Goal: Information Seeking & Learning: Find specific fact

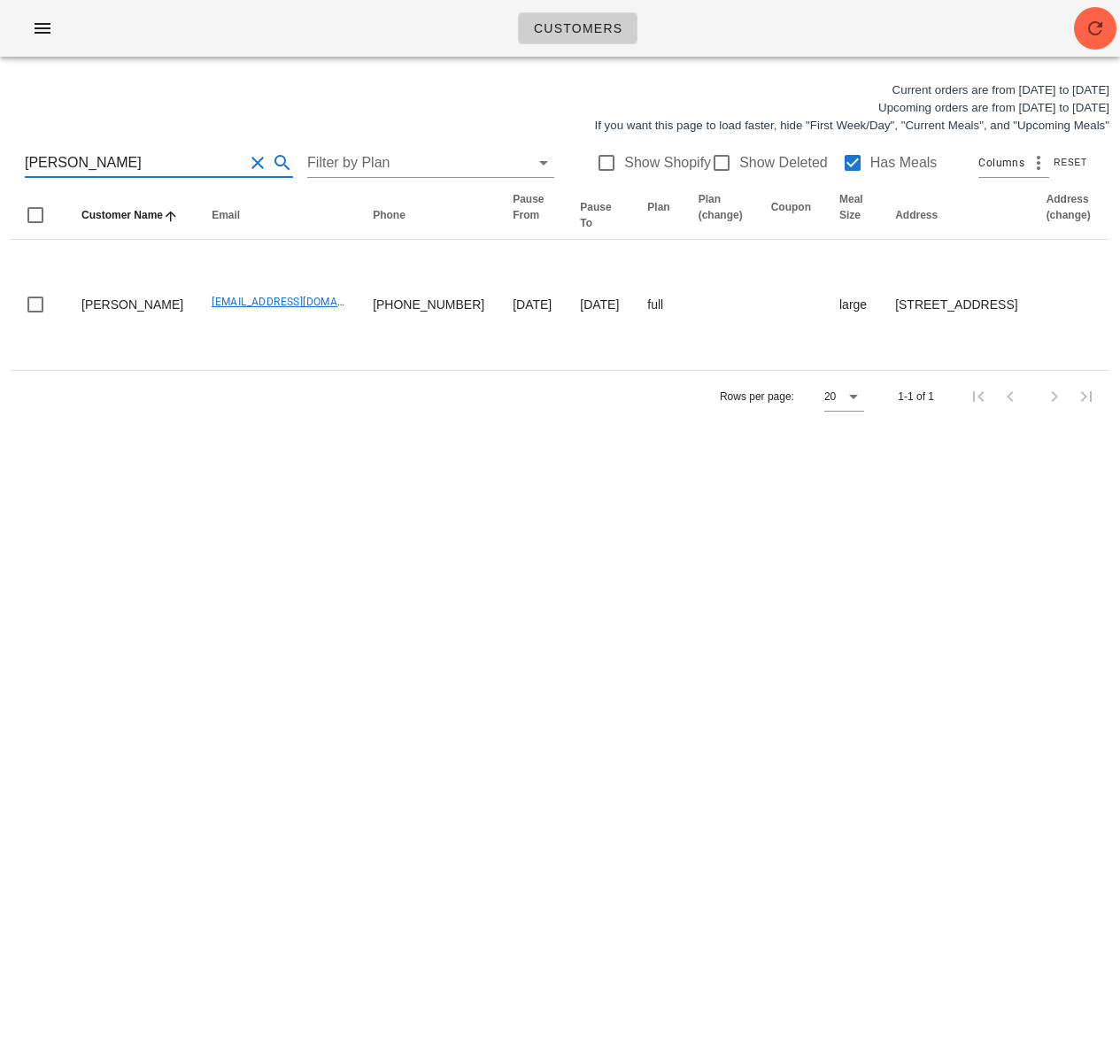
click at [0, 159] on html "Customers Current orders are from [DATE] to [DATE] Upcoming orders are from [DA…" at bounding box center [560, 532] width 1120 height 1064
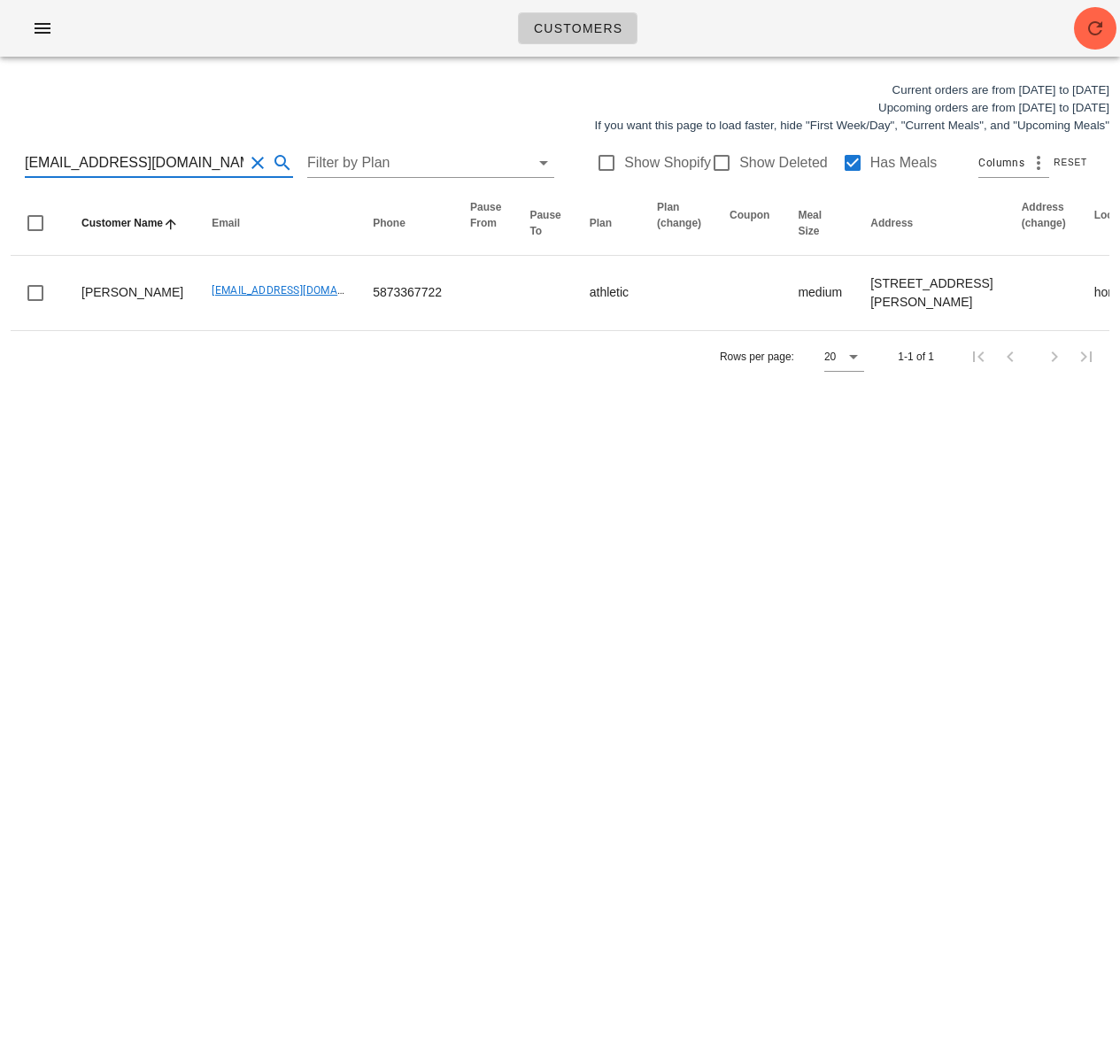
scroll to position [1, 0]
type input "[EMAIL_ADDRESS][DOMAIN_NAME]"
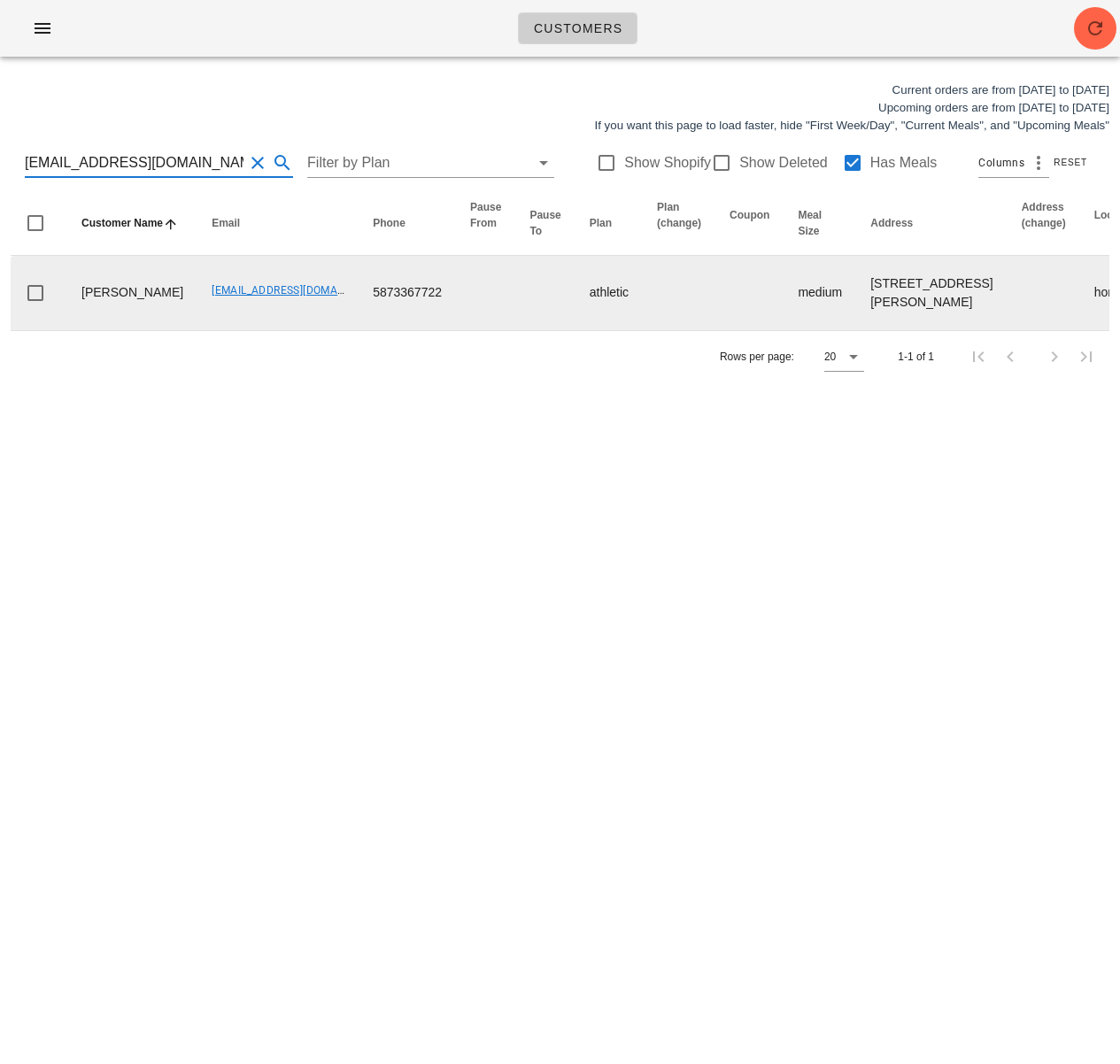
drag, startPoint x: 483, startPoint y: 396, endPoint x: 576, endPoint y: 317, distance: 122.0
click at [483, 383] on div "Rows per page: 20 1-1 of 1" at bounding box center [560, 356] width 1099 height 53
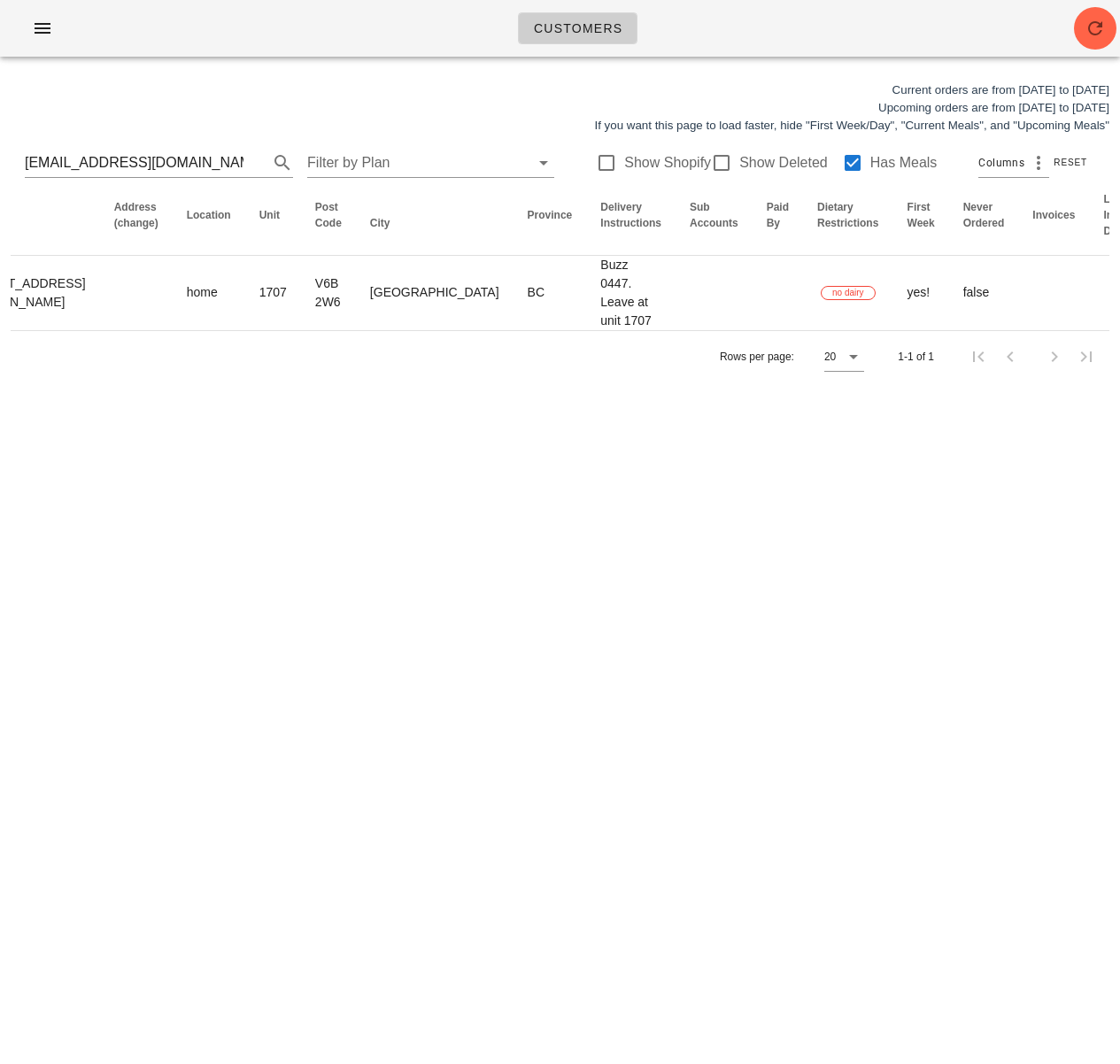
scroll to position [0, 1103]
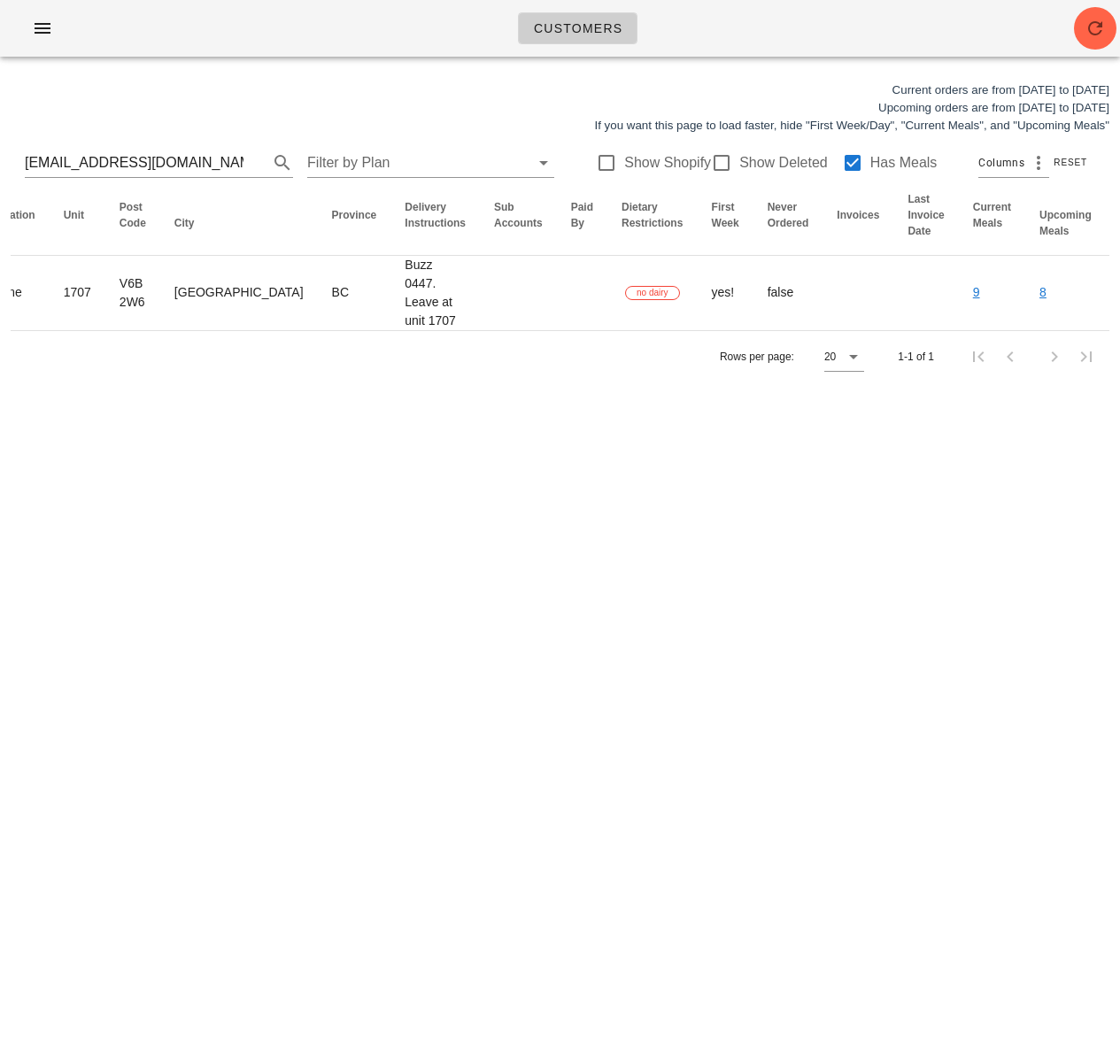
drag, startPoint x: 607, startPoint y: 306, endPoint x: 1176, endPoint y: 298, distance: 569.1
click at [1119, 298] on html "Customers Current orders are from [DATE] to [DATE] Upcoming orders are from [DA…" at bounding box center [560, 532] width 1120 height 1064
click at [752, 479] on div "Customers Current orders are from [DATE] to [DATE] Upcoming orders are from [DA…" at bounding box center [560, 532] width 1120 height 1064
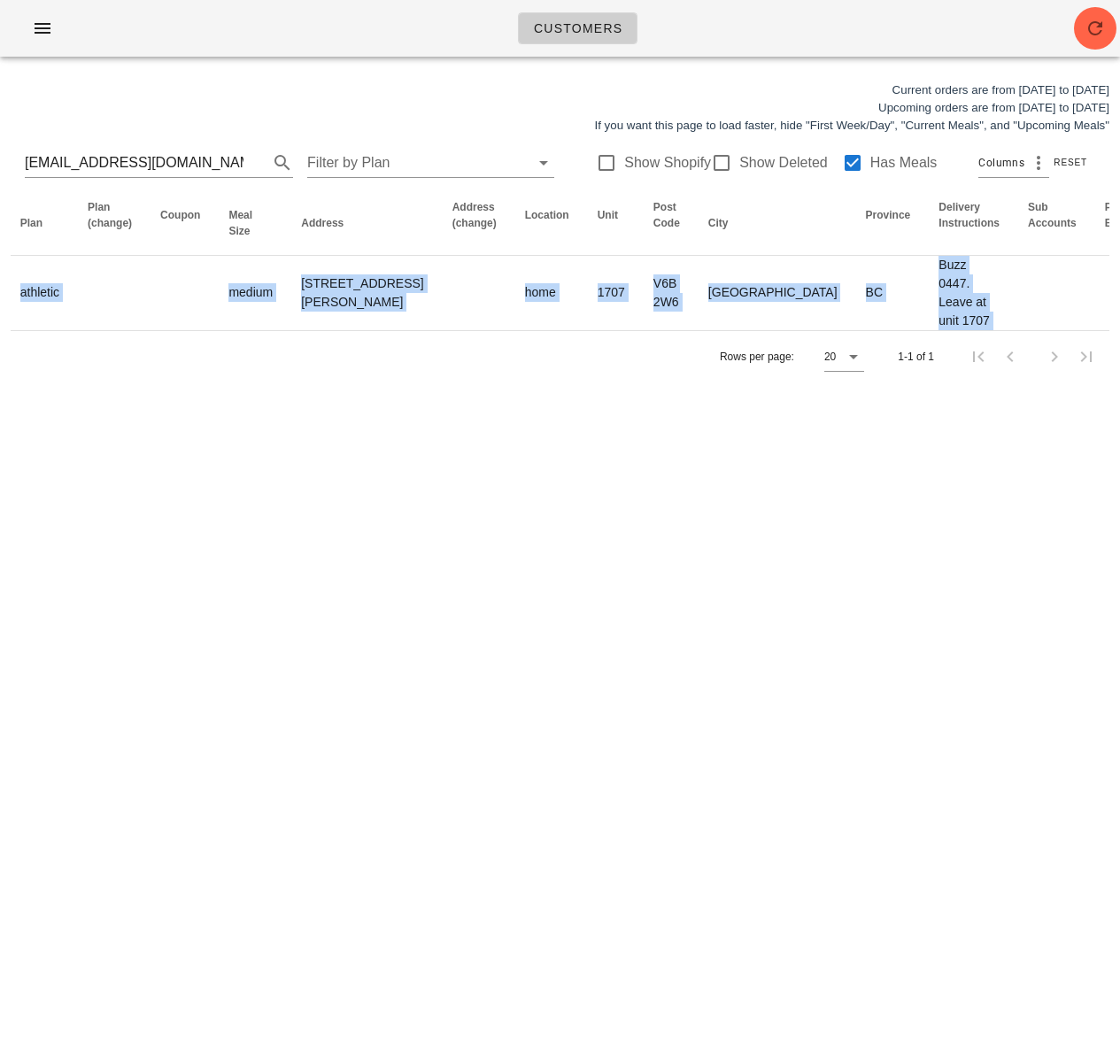
scroll to position [0, 0]
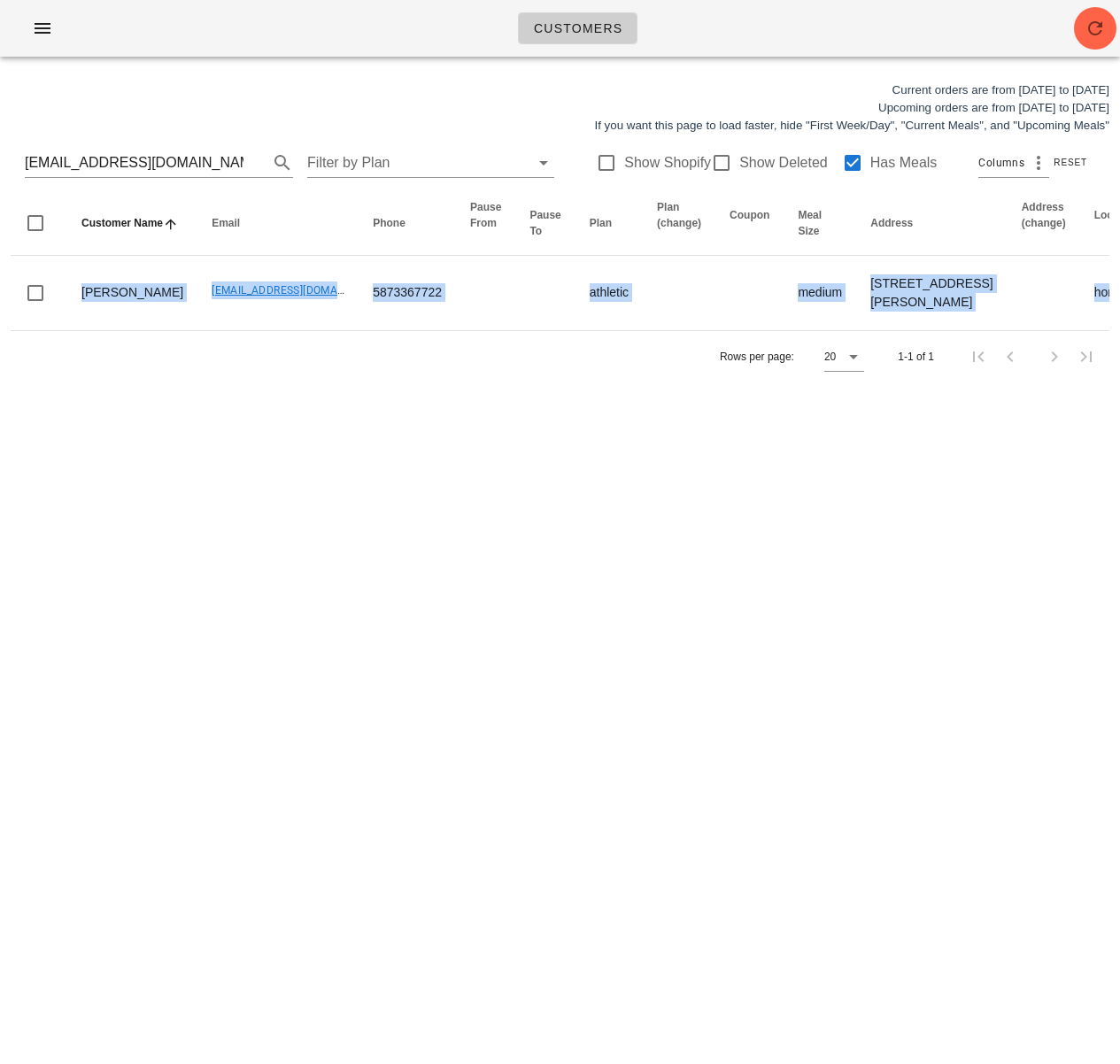
drag, startPoint x: 383, startPoint y: 299, endPoint x: -103, endPoint y: 308, distance: 486.1
click at [0, 308] on html "Customers Current orders are from [DATE] to [DATE] Upcoming orders are from [DA…" at bounding box center [560, 532] width 1120 height 1064
click at [90, 464] on div "Customers Current orders are from [DATE] to [DATE] Upcoming orders are from [DA…" at bounding box center [560, 532] width 1120 height 1064
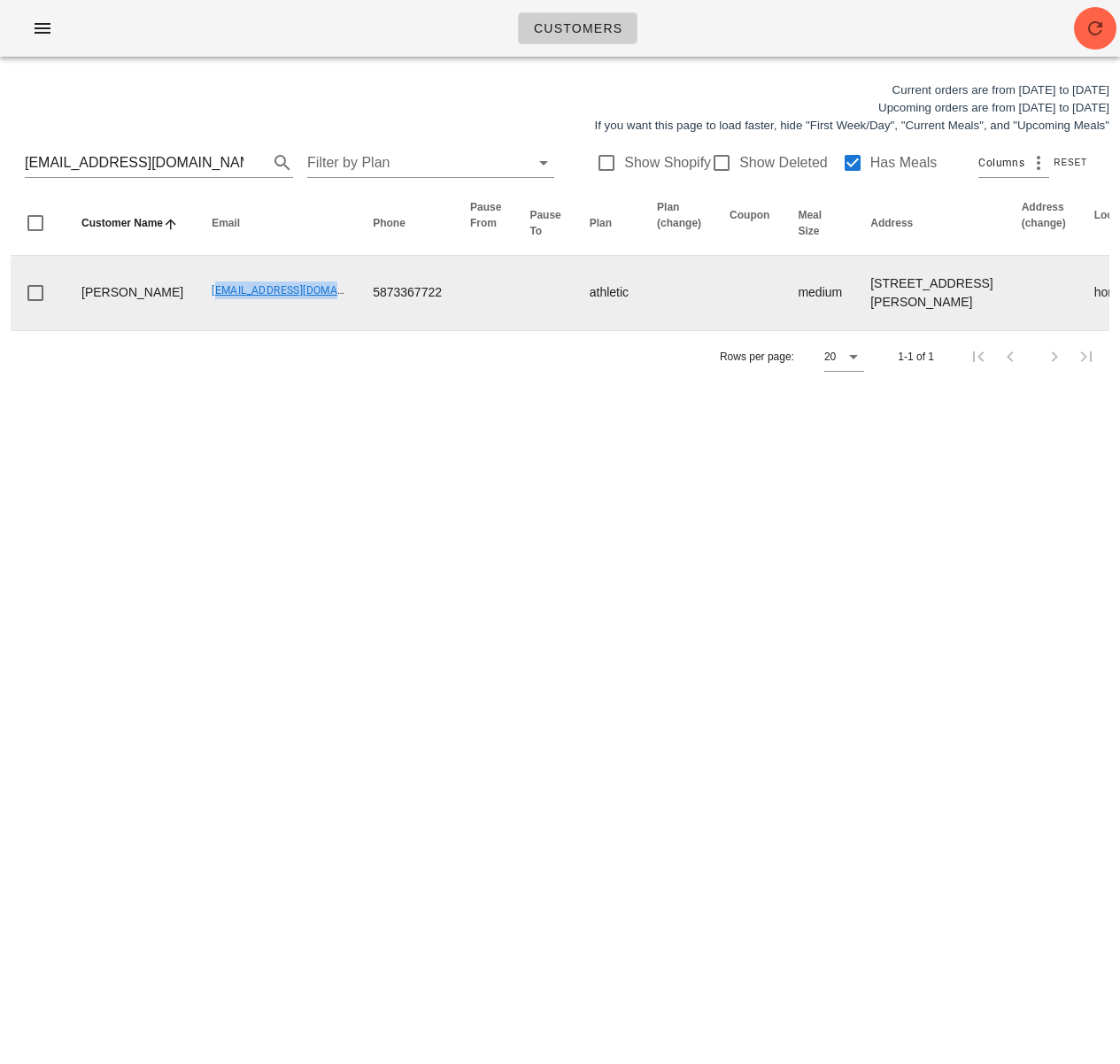
drag, startPoint x: 148, startPoint y: 297, endPoint x: 280, endPoint y: 305, distance: 132.2
click at [280, 305] on td "[EMAIL_ADDRESS][DOMAIN_NAME]" at bounding box center [278, 293] width 161 height 74
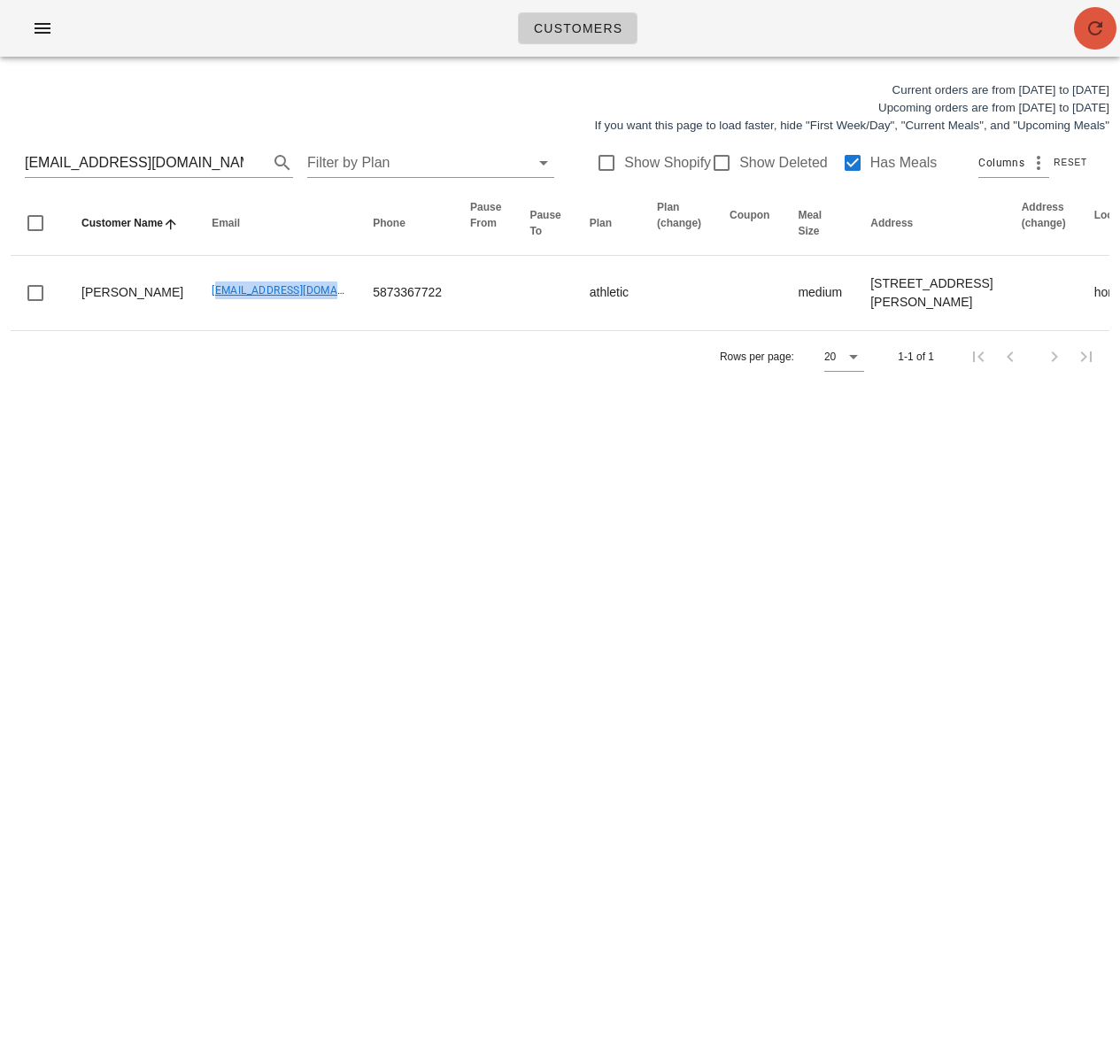
click at [1085, 25] on icon "button" at bounding box center [1094, 28] width 21 height 21
